Goal: Transaction & Acquisition: Purchase product/service

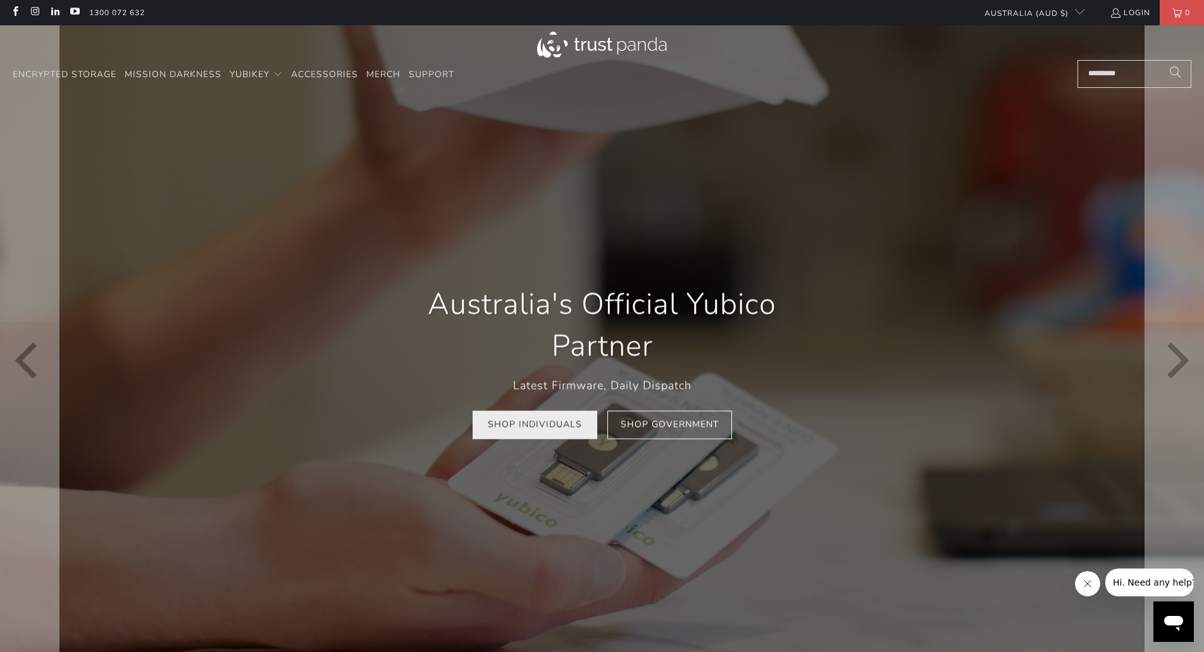
click at [552, 431] on link "Shop Individuals" at bounding box center [535, 425] width 125 height 28
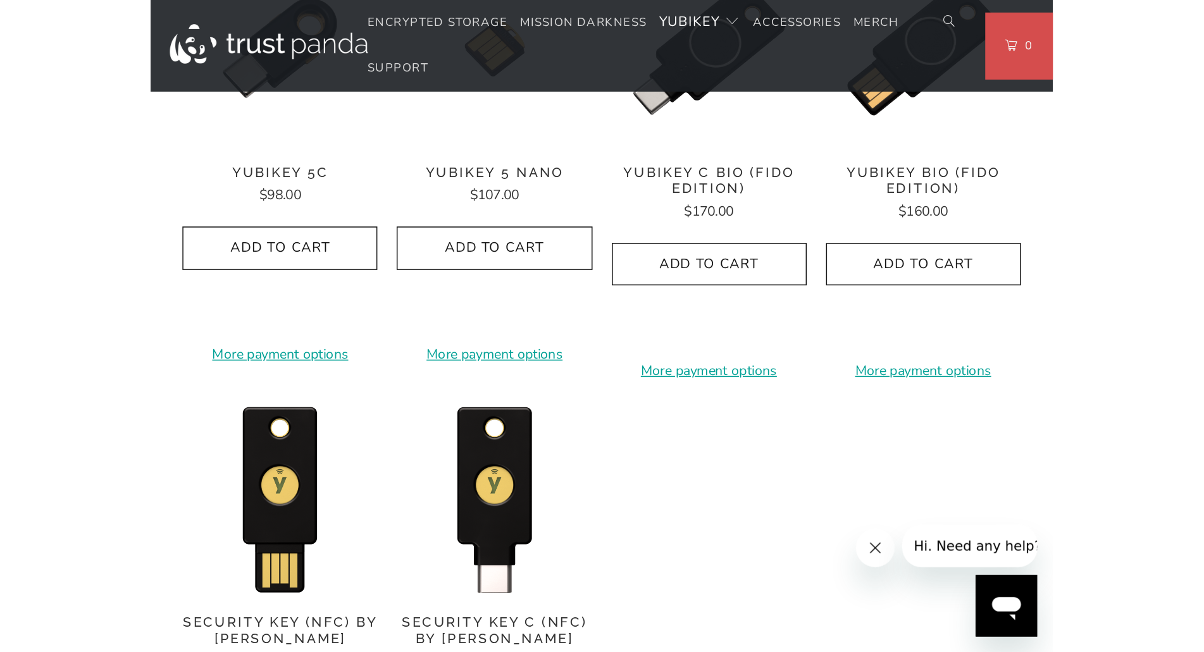
scroll to position [1075, 0]
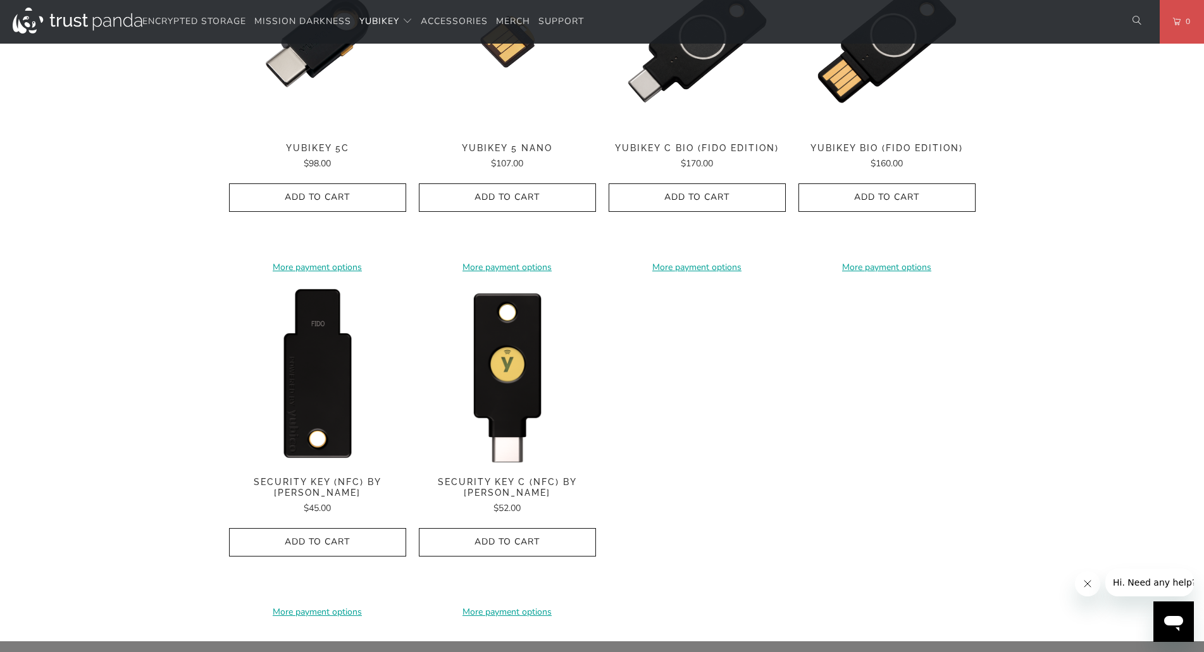
click at [342, 372] on img at bounding box center [317, 375] width 177 height 177
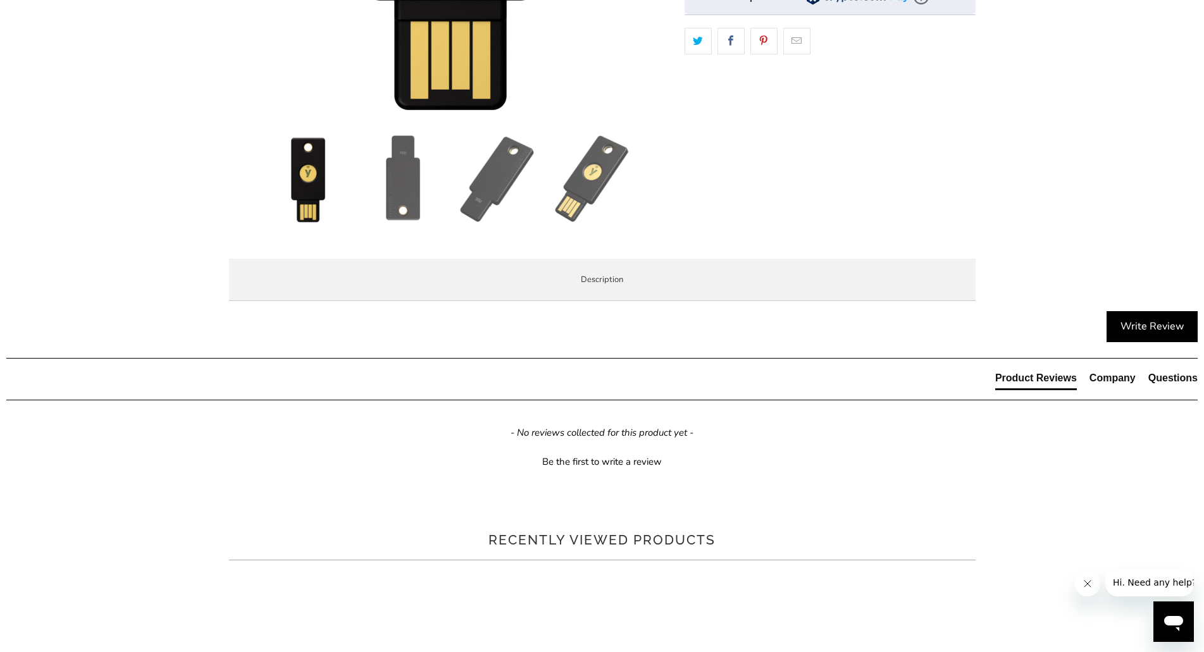
scroll to position [443, 0]
click at [0, 0] on p "The Security Key NFC by Yubico is FIDO and FIDO2 certified. It works with Googl…" at bounding box center [0, 0] width 0 height 0
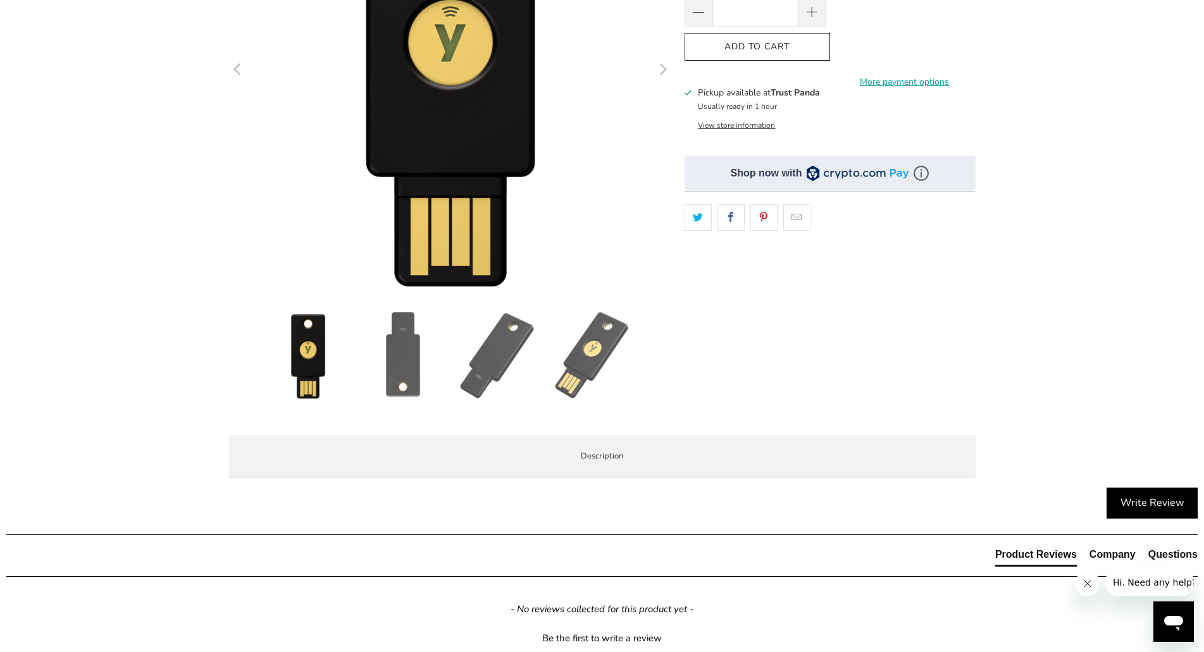
scroll to position [190, 0]
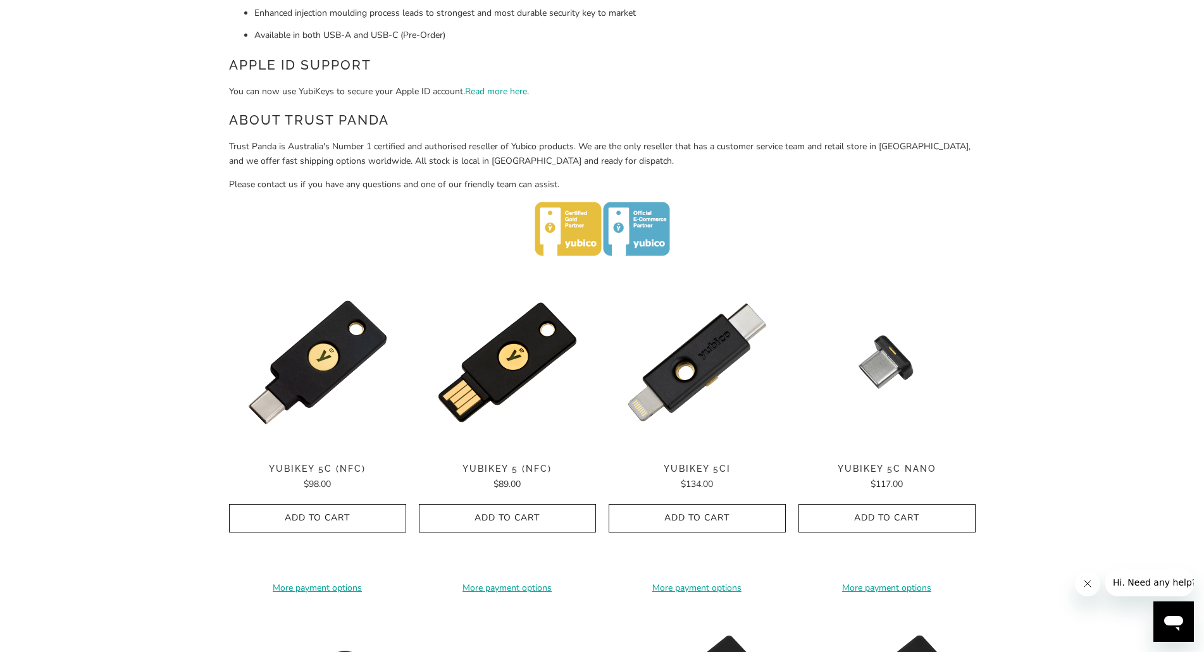
scroll to position [443, 0]
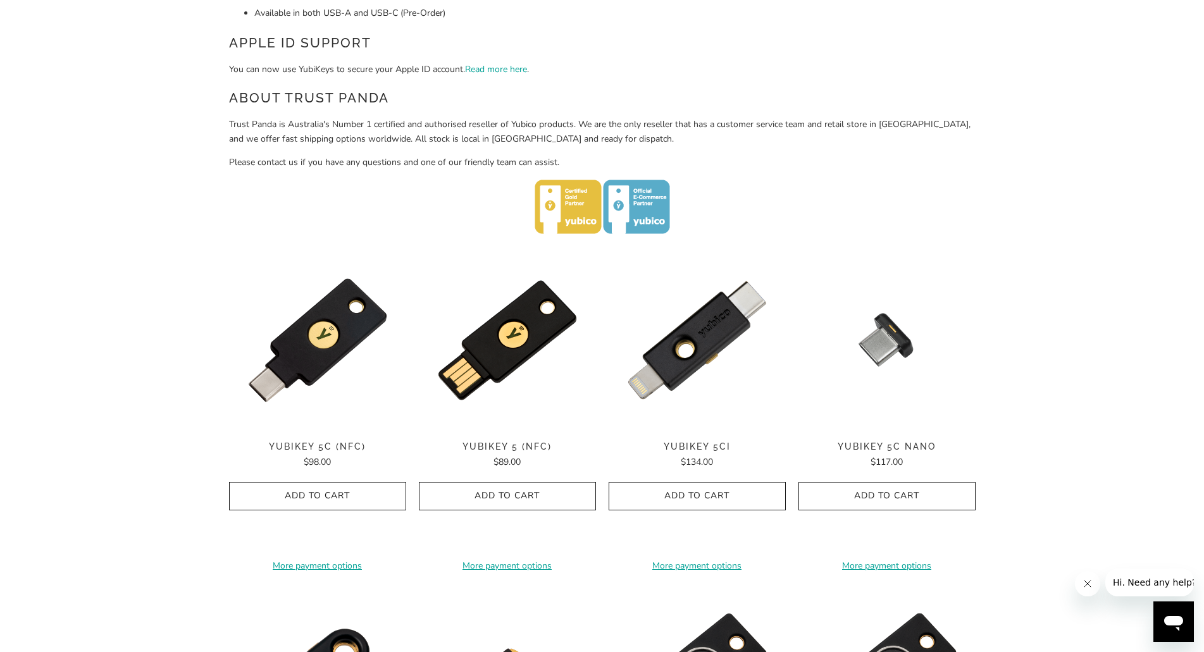
click at [108, 268] on div "Home / YubiKey for Businesses and Professionals YubiKey 5 Series Multi-protocol…" at bounding box center [602, 463] width 1204 height 1621
